Goal: Navigation & Orientation: Find specific page/section

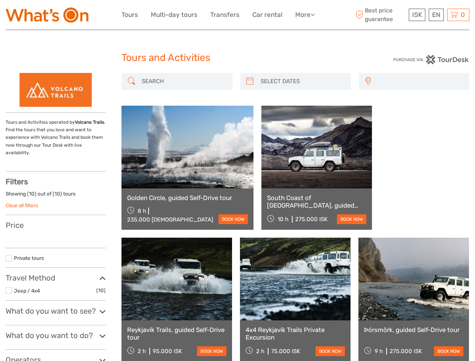
select select
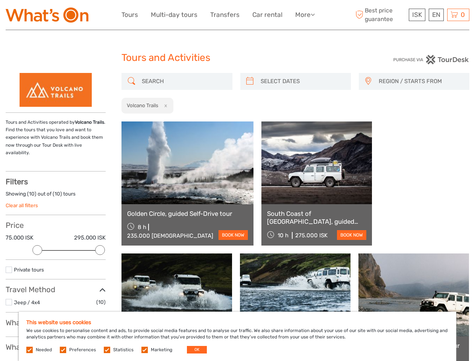
click at [304, 15] on link "More" at bounding box center [305, 14] width 20 height 11
click at [313, 14] on icon at bounding box center [313, 14] width 4 height 6
click at [417, 15] on span "ISK" at bounding box center [417, 15] width 10 height 8
click at [436, 15] on div "EN English Español Deutsch" at bounding box center [436, 15] width 15 height 12
click at [458, 15] on div "0 Items Total 0 ISK Checkout The shopping cart is empty." at bounding box center [458, 15] width 22 height 12
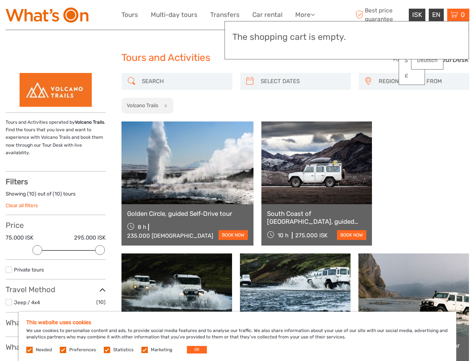
click at [37, 245] on div at bounding box center [37, 250] width 10 height 10
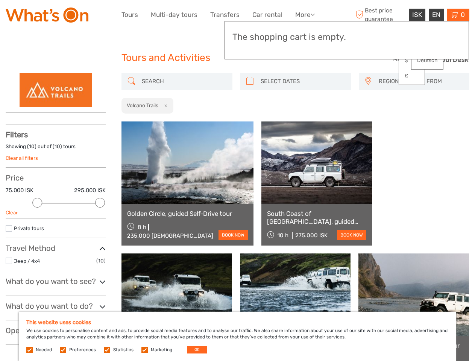
click at [100, 242] on div "Filters Showing ( 10 ) out of ( 10 ) tours Clear all filters Price 75.000 [DEMO…" at bounding box center [56, 237] width 100 height 215
click at [261, 121] on link at bounding box center [316, 162] width 111 height 83
click at [302, 121] on link at bounding box center [316, 162] width 111 height 83
click at [232, 253] on link at bounding box center [176, 294] width 111 height 83
